Goal: Task Accomplishment & Management: Manage account settings

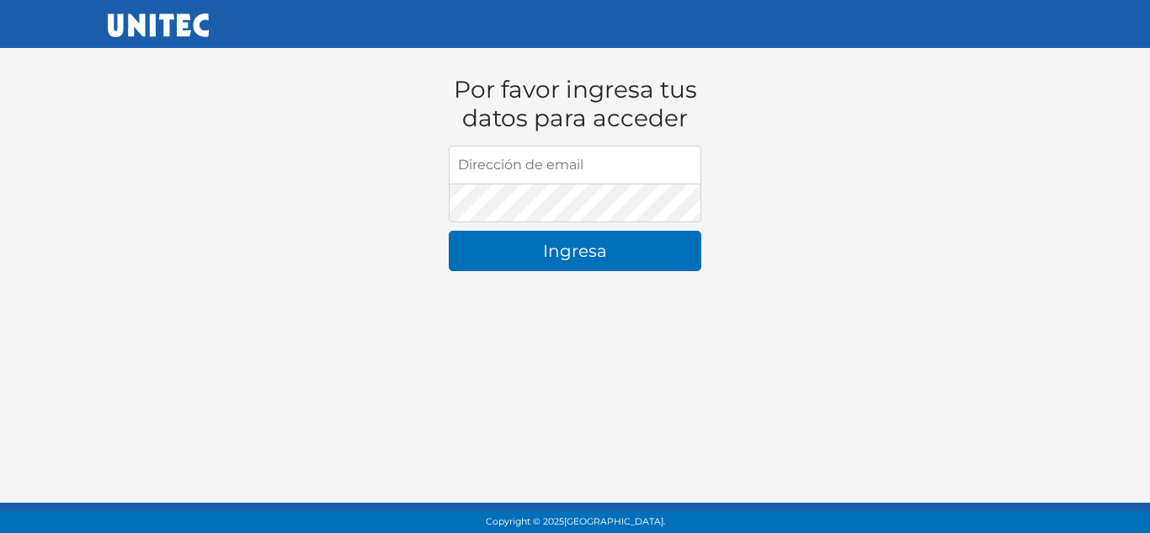
click at [551, 173] on input "Dirección de email" at bounding box center [575, 165] width 253 height 39
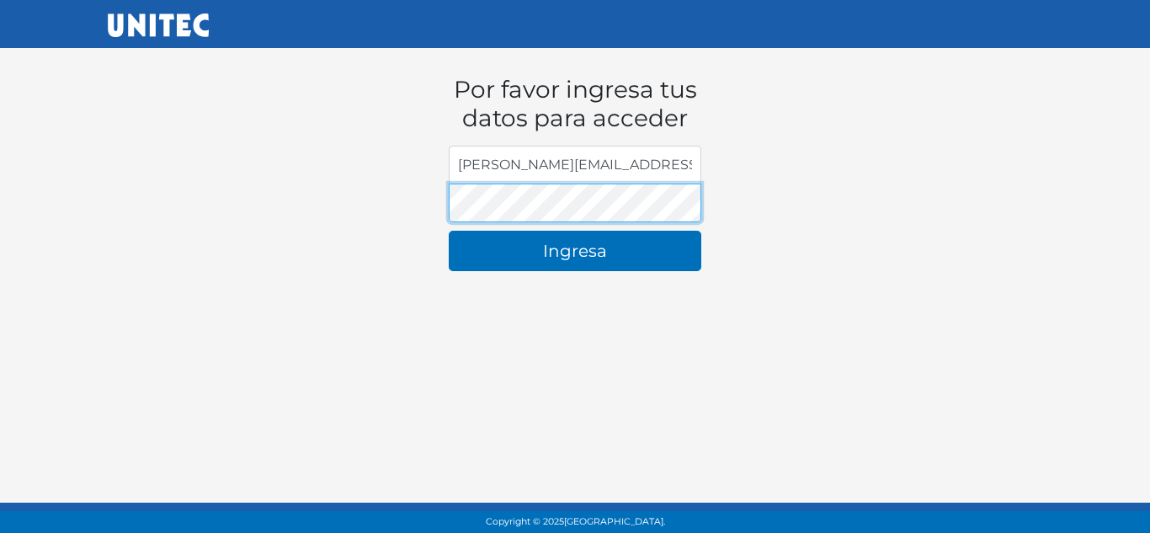
type input "lulupm76@gmail.com"
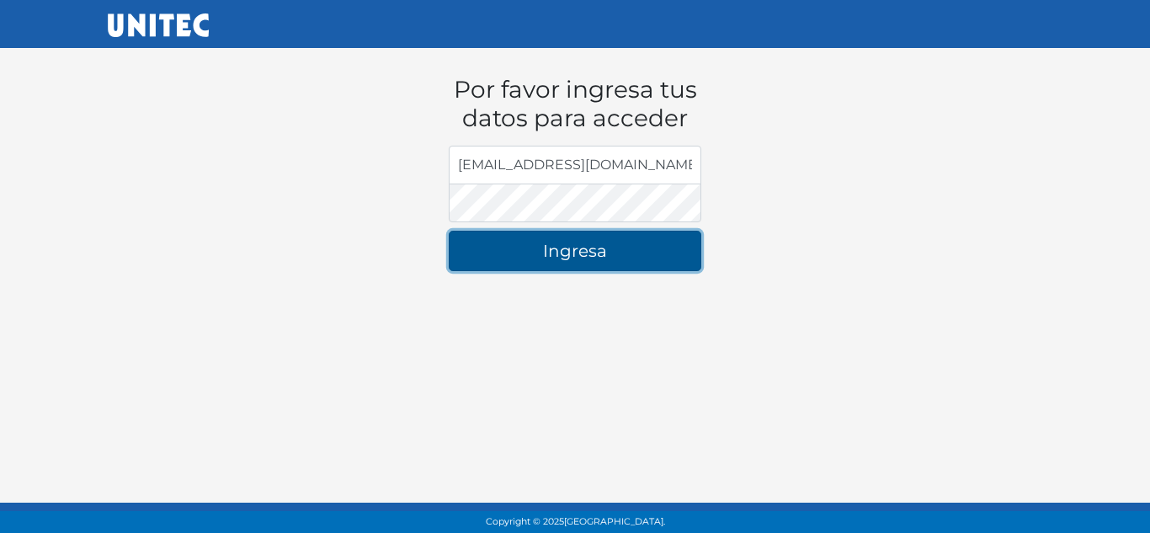
click at [573, 266] on button "Ingresa" at bounding box center [575, 251] width 253 height 40
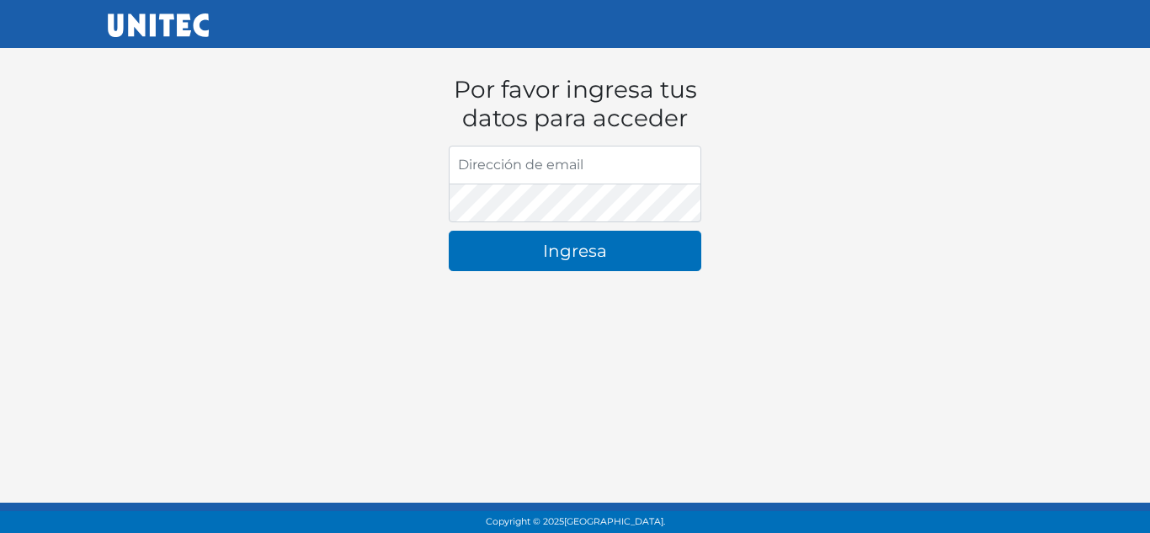
click at [530, 174] on input "Dirección de email" at bounding box center [575, 165] width 253 height 39
type input "[PERSON_NAME][EMAIL_ADDRESS][DOMAIN_NAME]"
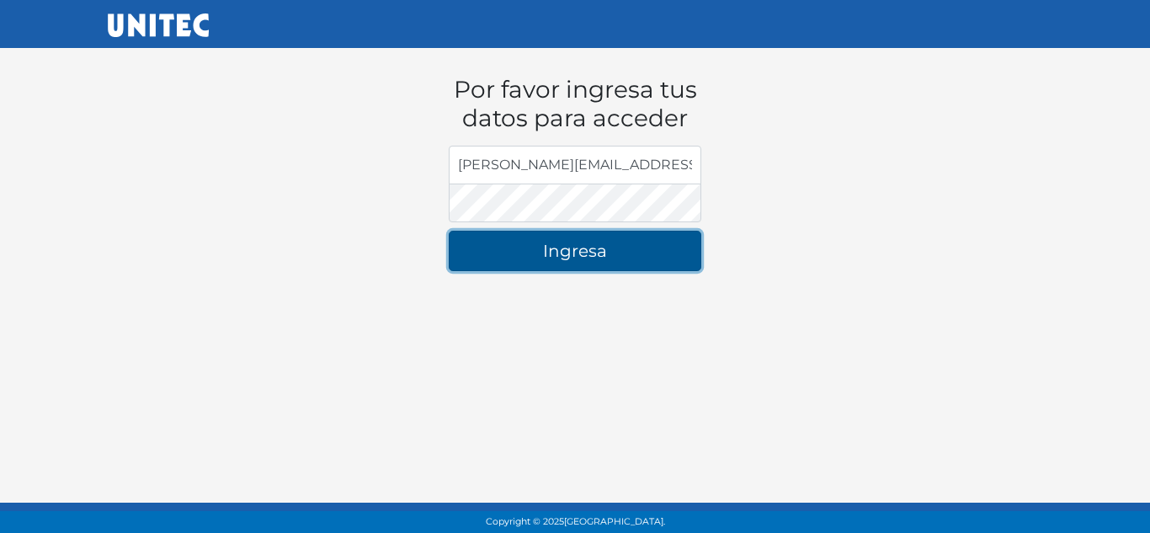
click at [583, 242] on button "Ingresa" at bounding box center [575, 251] width 253 height 40
